Goal: Transaction & Acquisition: Purchase product/service

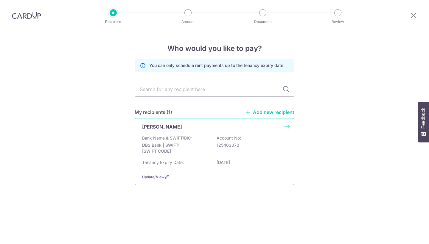
click at [188, 137] on p "Bank Name & SWIFT/BIC:" at bounding box center [167, 138] width 50 height 6
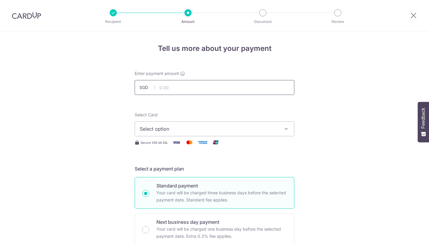
click at [215, 87] on input "text" at bounding box center [215, 87] width 160 height 15
type input "1,000.00"
click at [201, 128] on span "Select option" at bounding box center [209, 128] width 139 height 7
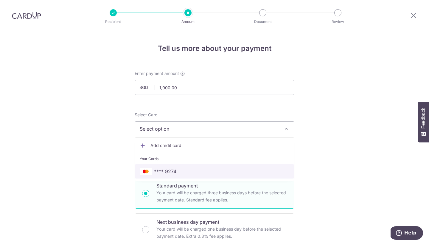
click at [183, 174] on span "**** 9274" at bounding box center [215, 171] width 150 height 7
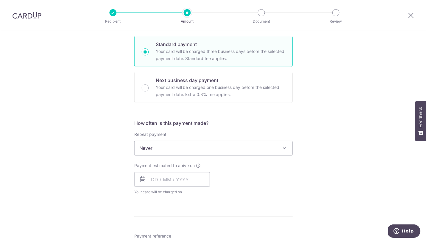
scroll to position [141, 0]
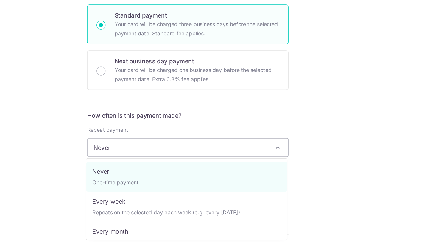
click at [281, 146] on span at bounding box center [284, 149] width 7 height 7
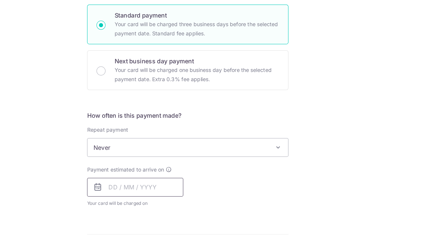
click at [134, 173] on input "text" at bounding box center [172, 180] width 76 height 15
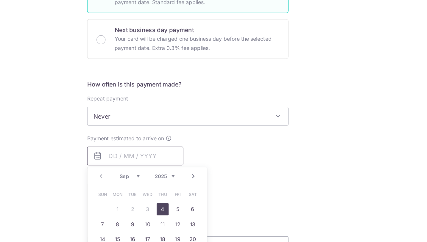
scroll to position [167, 0]
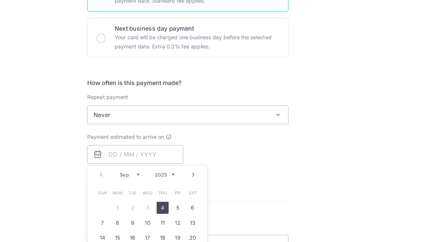
click at [189, 192] on link "4" at bounding box center [194, 197] width 10 height 10
type input "04/09/2025"
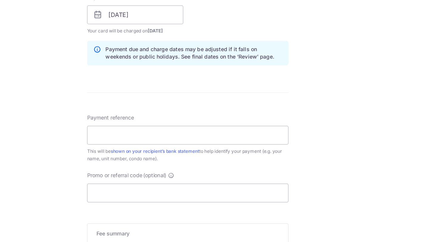
scroll to position [294, 0]
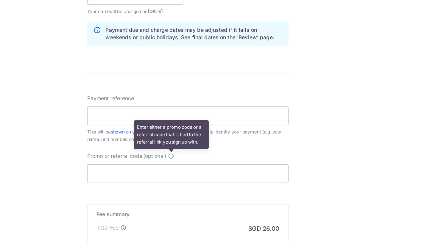
click at [198, 154] on icon at bounding box center [200, 156] width 5 height 5
click at [136, 163] on input "Promo or referral code (optional) Enter either a promo code or a referral code …" at bounding box center [214, 170] width 160 height 15
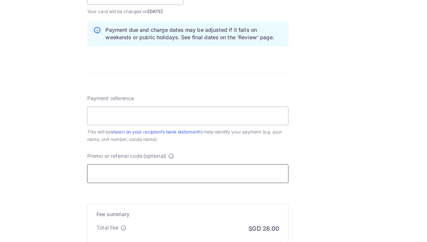
paste input "OCBC90N155"
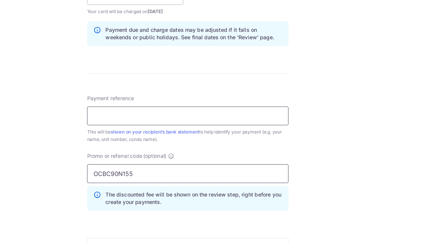
type input "OCBC90N155"
click at [134, 117] on input "Payment reference" at bounding box center [214, 124] width 160 height 15
type input "Rent (Sep)"
click at [238, 110] on div "Tell us more about your payment Enter payment amount SGD 1,000.00 1000.00 Selec…" at bounding box center [213, 33] width 427 height 590
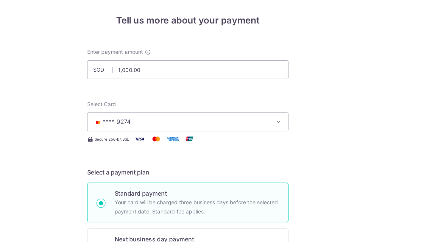
scroll to position [0, 0]
click at [134, 80] on input "1,000.00" at bounding box center [214, 87] width 160 height 15
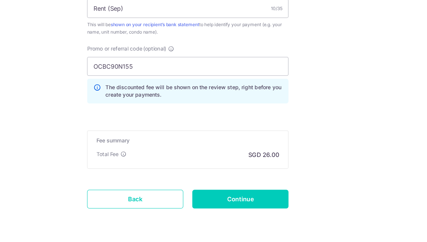
scroll to position [377, 0]
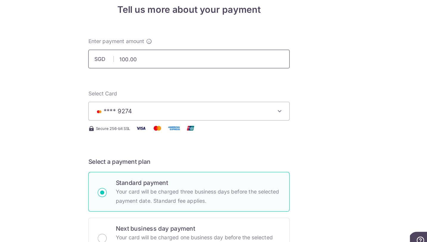
scroll to position [0, 0]
click at [134, 80] on input "100.00" at bounding box center [214, 87] width 160 height 15
type input "1,000.00"
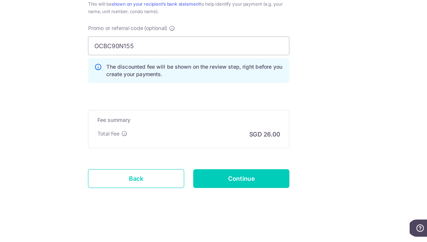
scroll to position [2, 0]
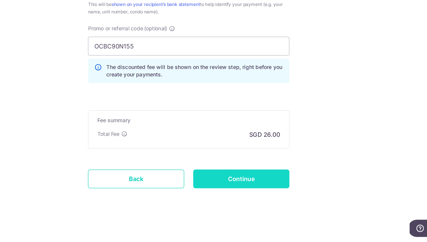
click at [217, 185] on input "Continue" at bounding box center [255, 192] width 76 height 15
type input "Create Schedule"
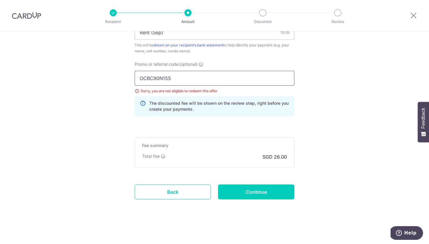
click at [176, 79] on input "OCBC90N155" at bounding box center [215, 78] width 160 height 15
paste input "SAVERENT179"
type input "SAVERENT179"
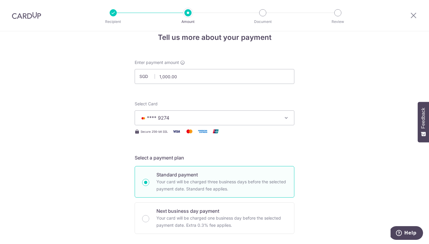
scroll to position [0, 0]
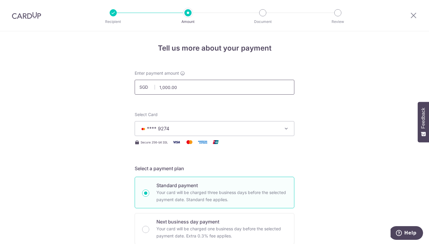
click at [171, 86] on input "1,000.00" at bounding box center [215, 87] width 160 height 15
type input "100.00"
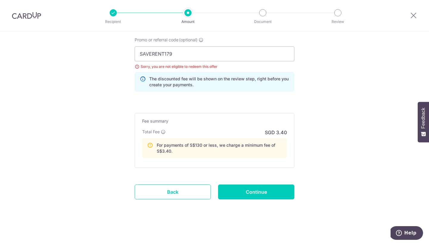
scroll to position [410, 0]
click at [245, 60] on input "SAVERENT179" at bounding box center [215, 53] width 160 height 15
click at [252, 189] on input "Continue" at bounding box center [256, 192] width 76 height 15
type input "Update Schedule"
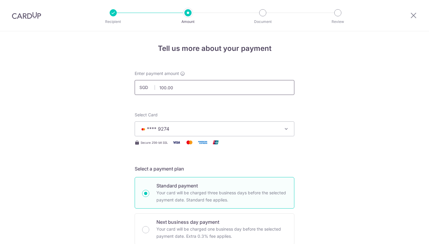
click at [196, 91] on input "100.00" at bounding box center [215, 87] width 160 height 15
click at [198, 87] on input "100.00" at bounding box center [215, 87] width 160 height 15
type input "1"
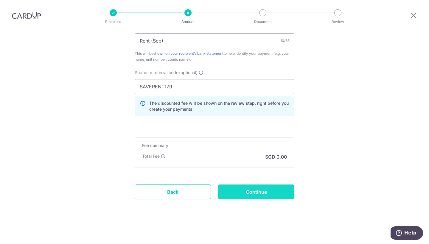
click at [256, 193] on input "Continue" at bounding box center [256, 192] width 76 height 15
type input "Update Schedule"
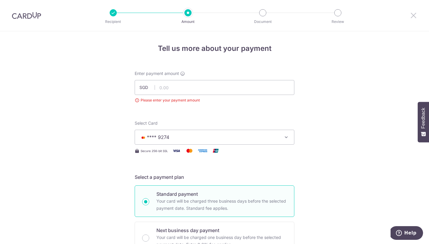
click at [411, 15] on icon at bounding box center [413, 15] width 7 height 7
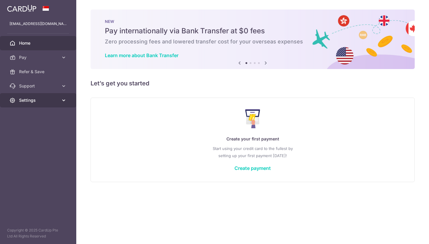
click at [32, 100] on span "Settings" at bounding box center [38, 100] width 39 height 6
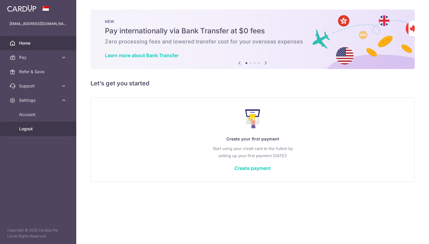
click at [32, 132] on span "Logout" at bounding box center [38, 129] width 39 height 6
